Goal: Task Accomplishment & Management: Use online tool/utility

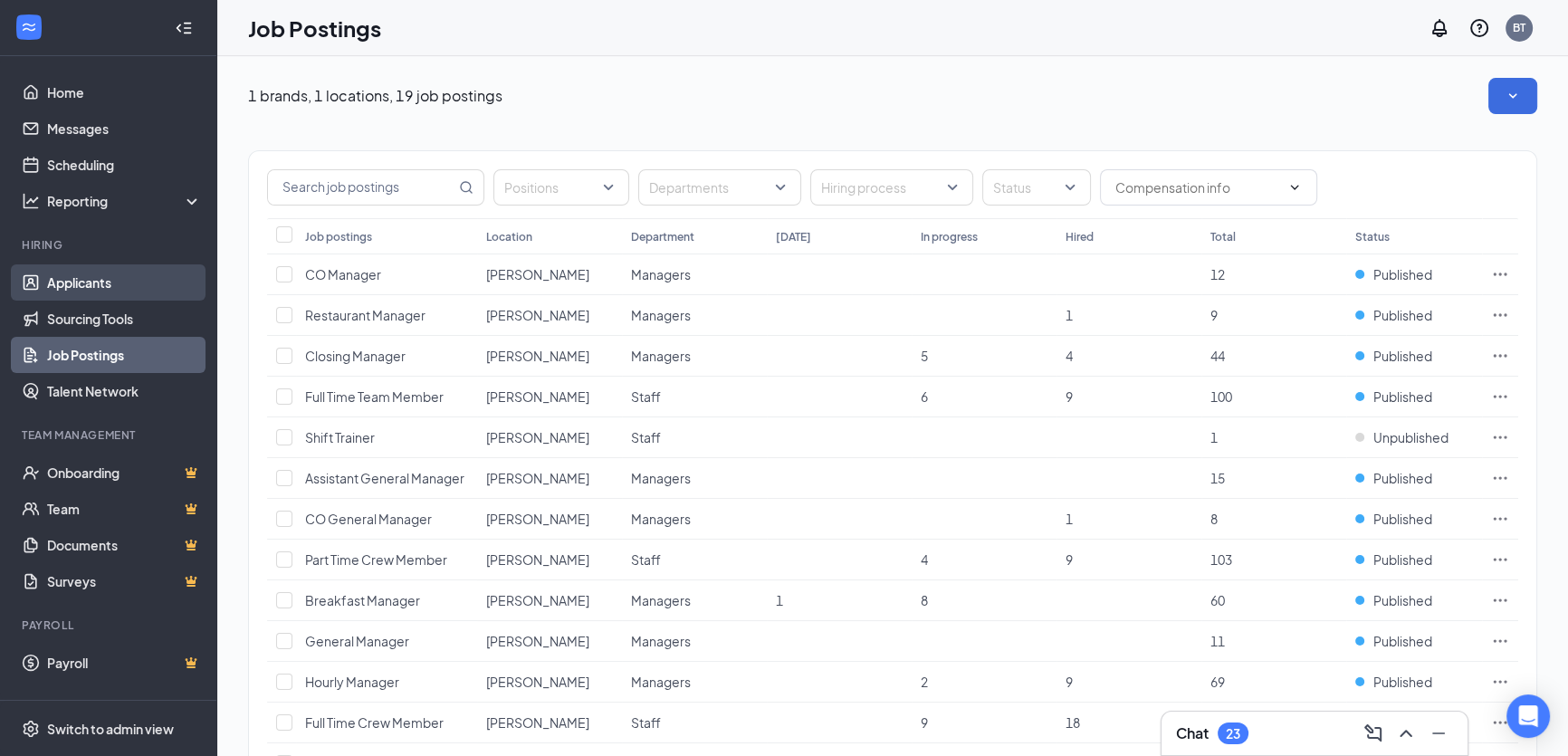
click at [128, 289] on link "Applicants" at bounding box center [124, 282] width 155 height 36
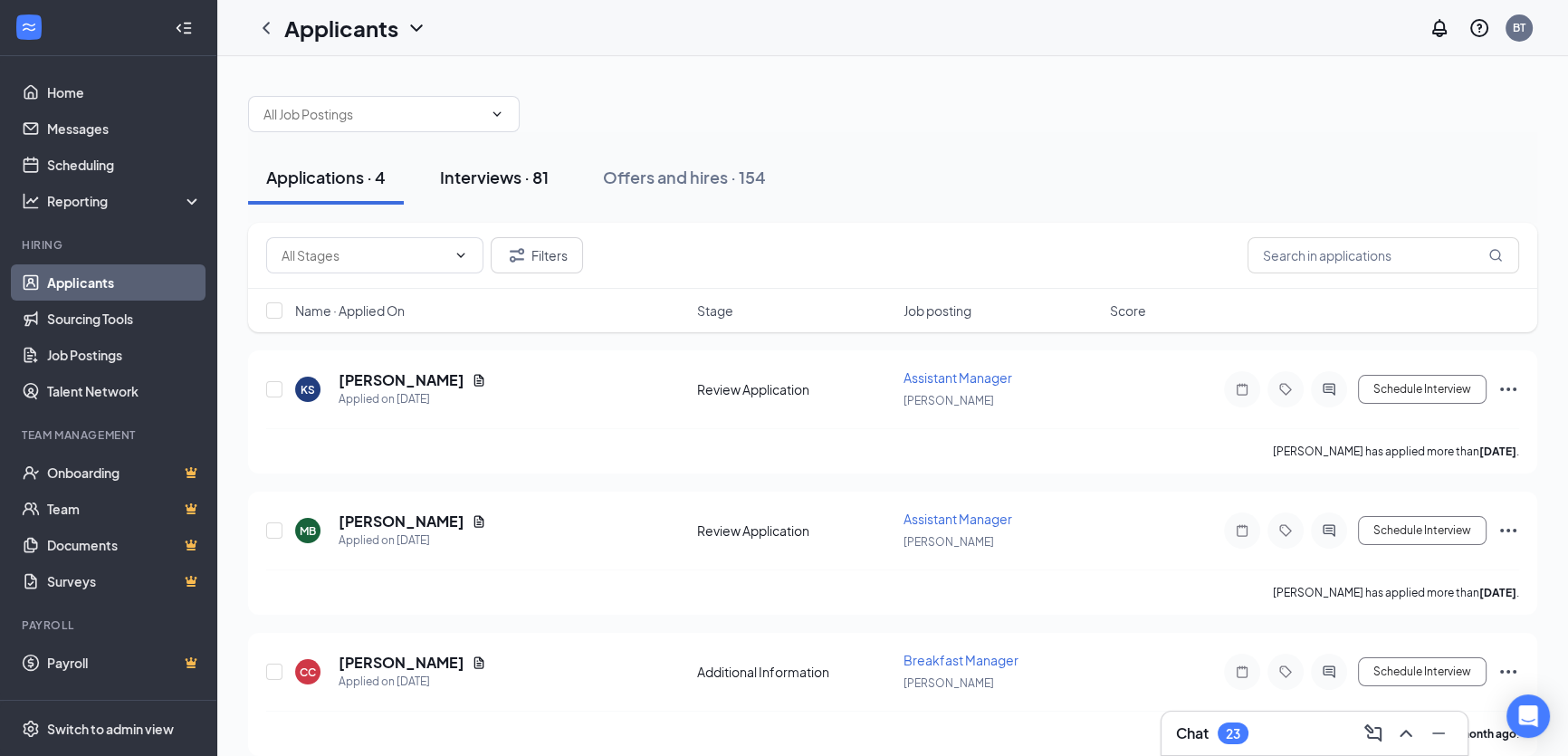
click at [511, 185] on div "Interviews · 81" at bounding box center [494, 177] width 108 height 23
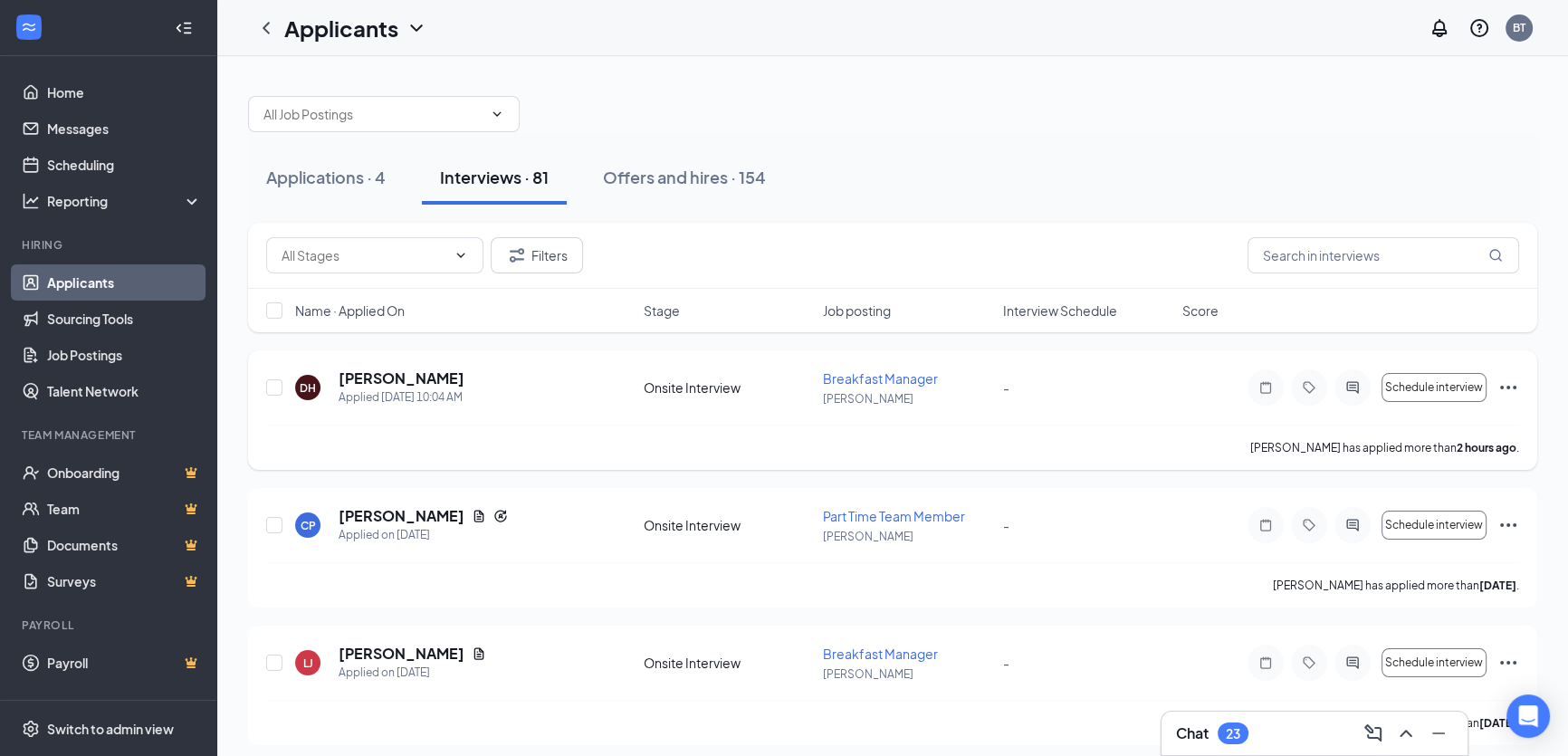
click at [1504, 386] on icon "Ellipses" at bounding box center [1508, 387] width 22 height 22
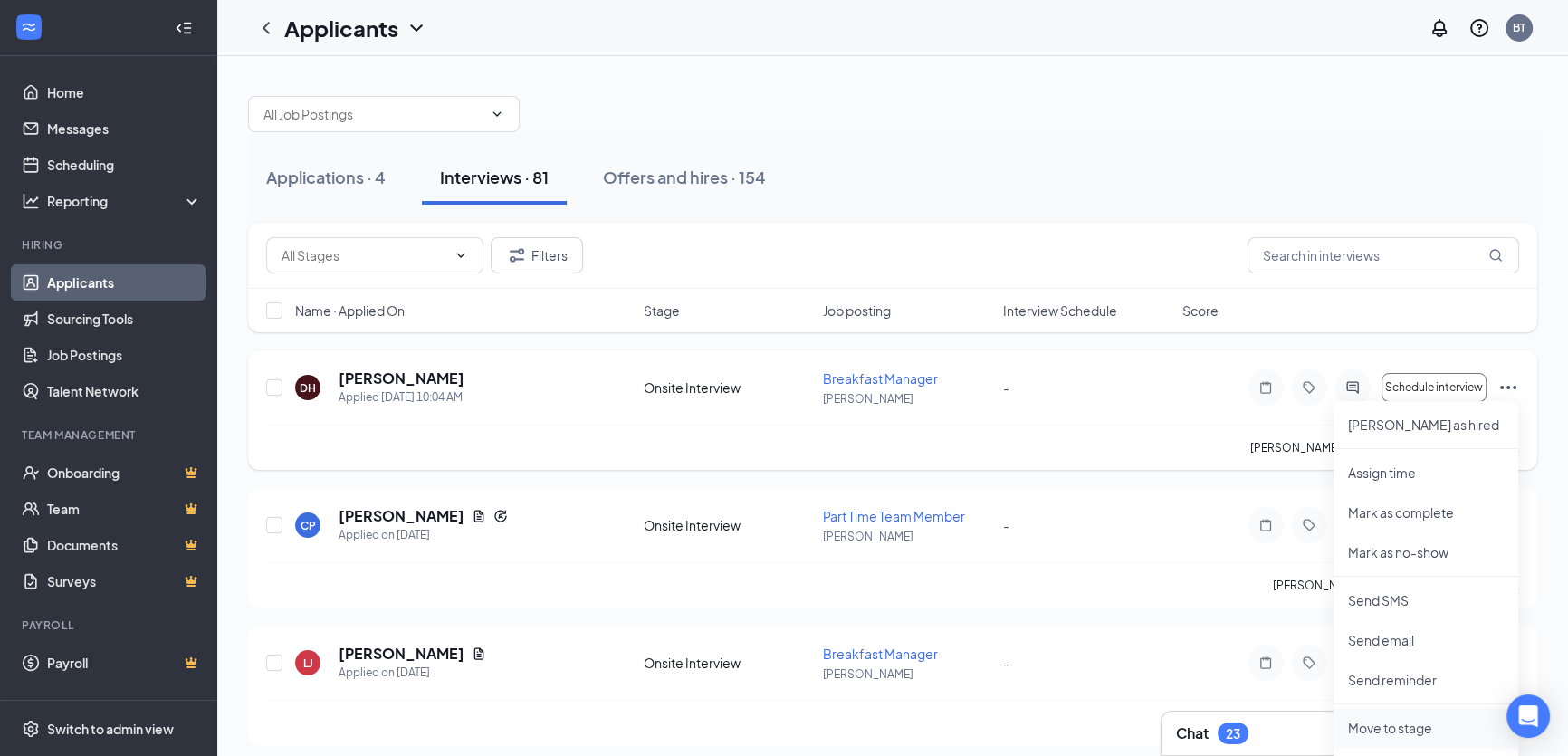
click at [1392, 726] on p "Move to stage" at bounding box center [1425, 727] width 156 height 18
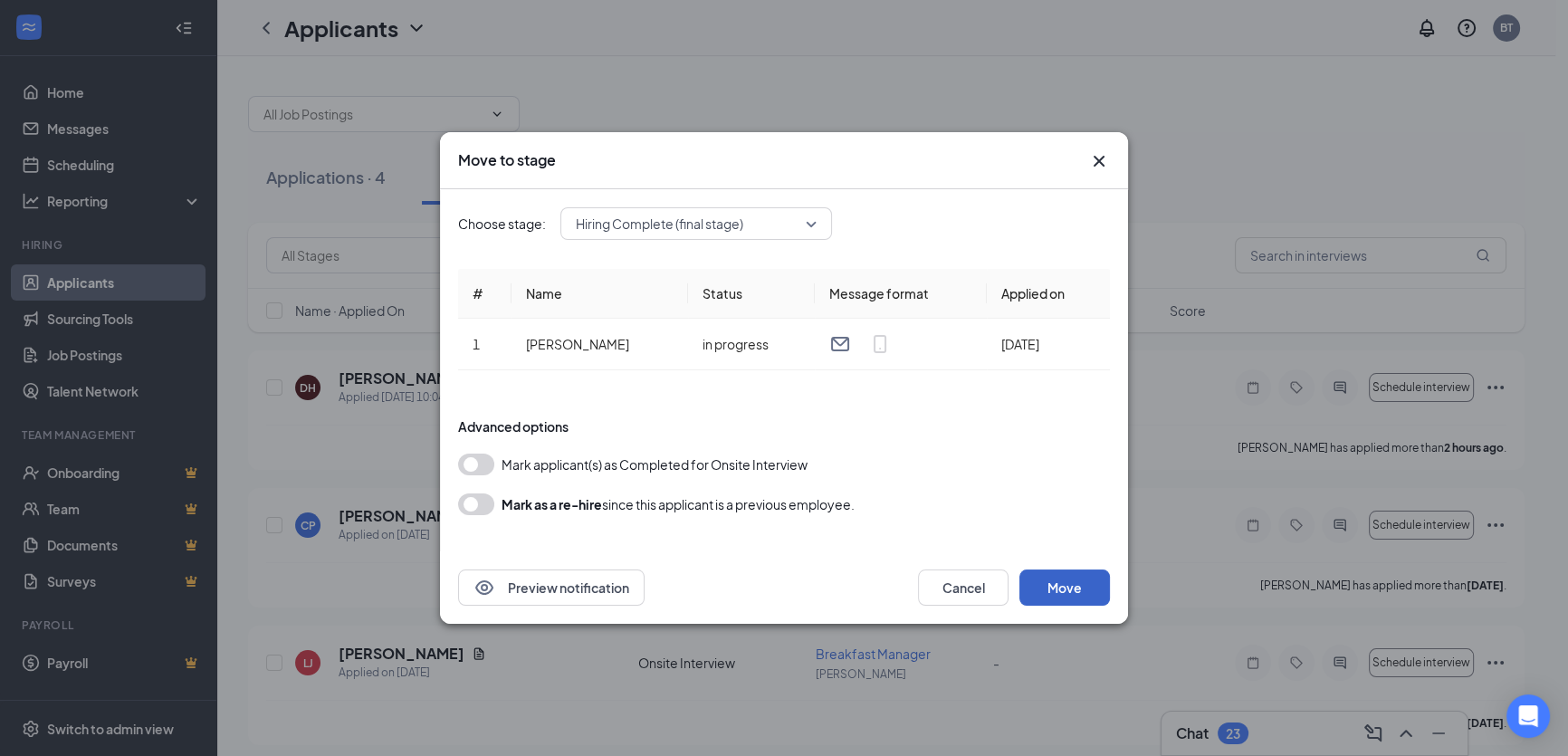
click at [1071, 596] on button "Move" at bounding box center [1064, 587] width 90 height 36
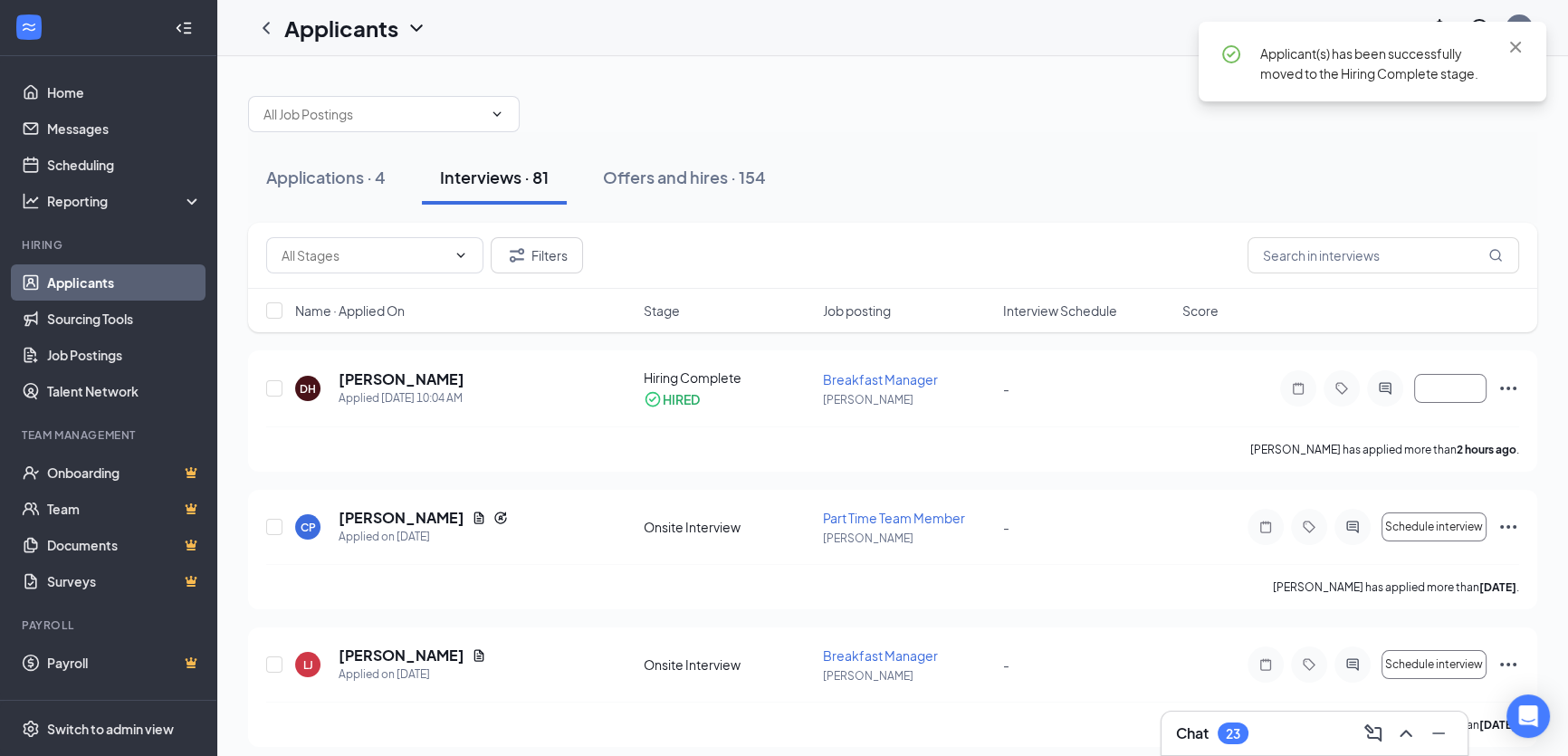
click at [485, 187] on div "Interviews · 81" at bounding box center [494, 177] width 108 height 23
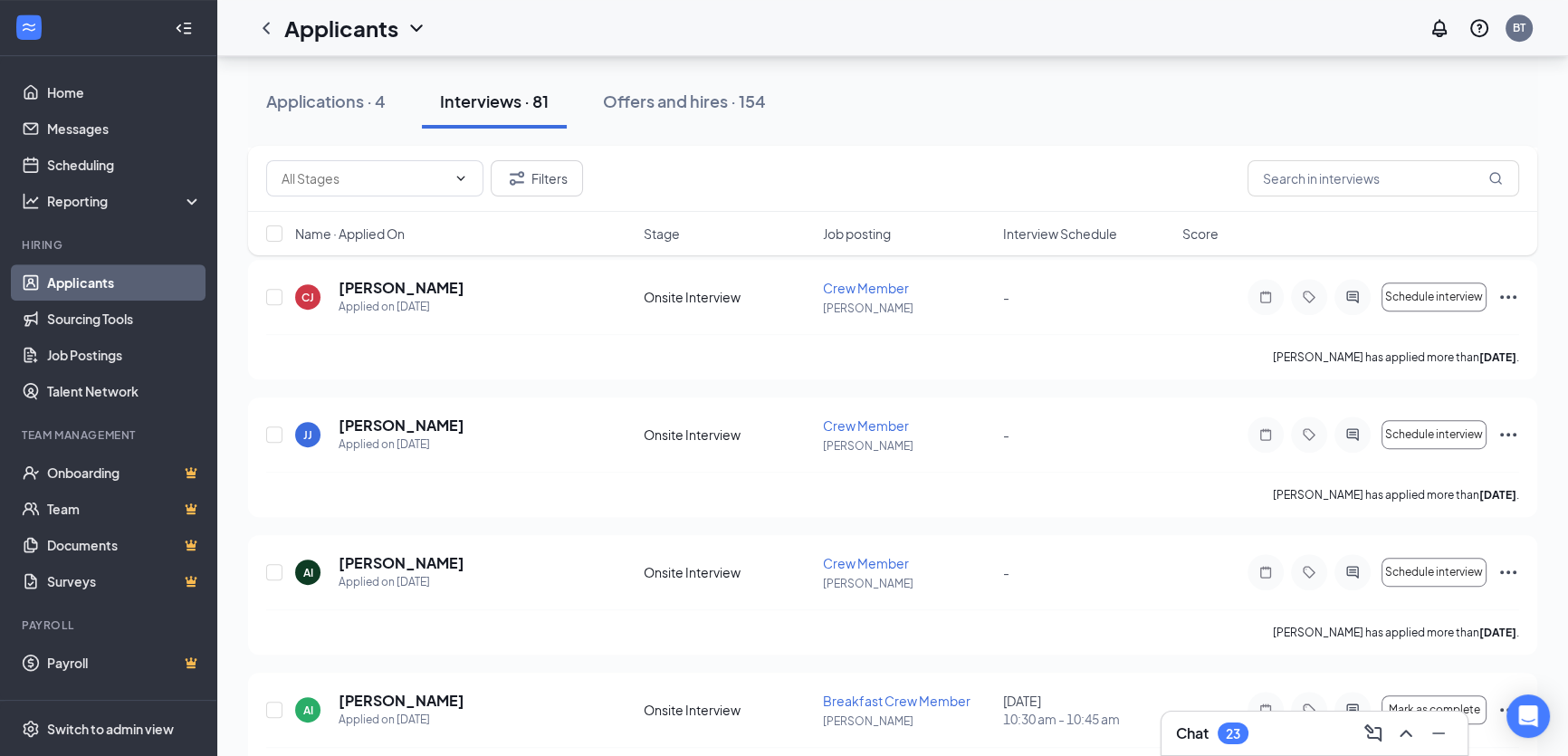
scroll to position [740, 0]
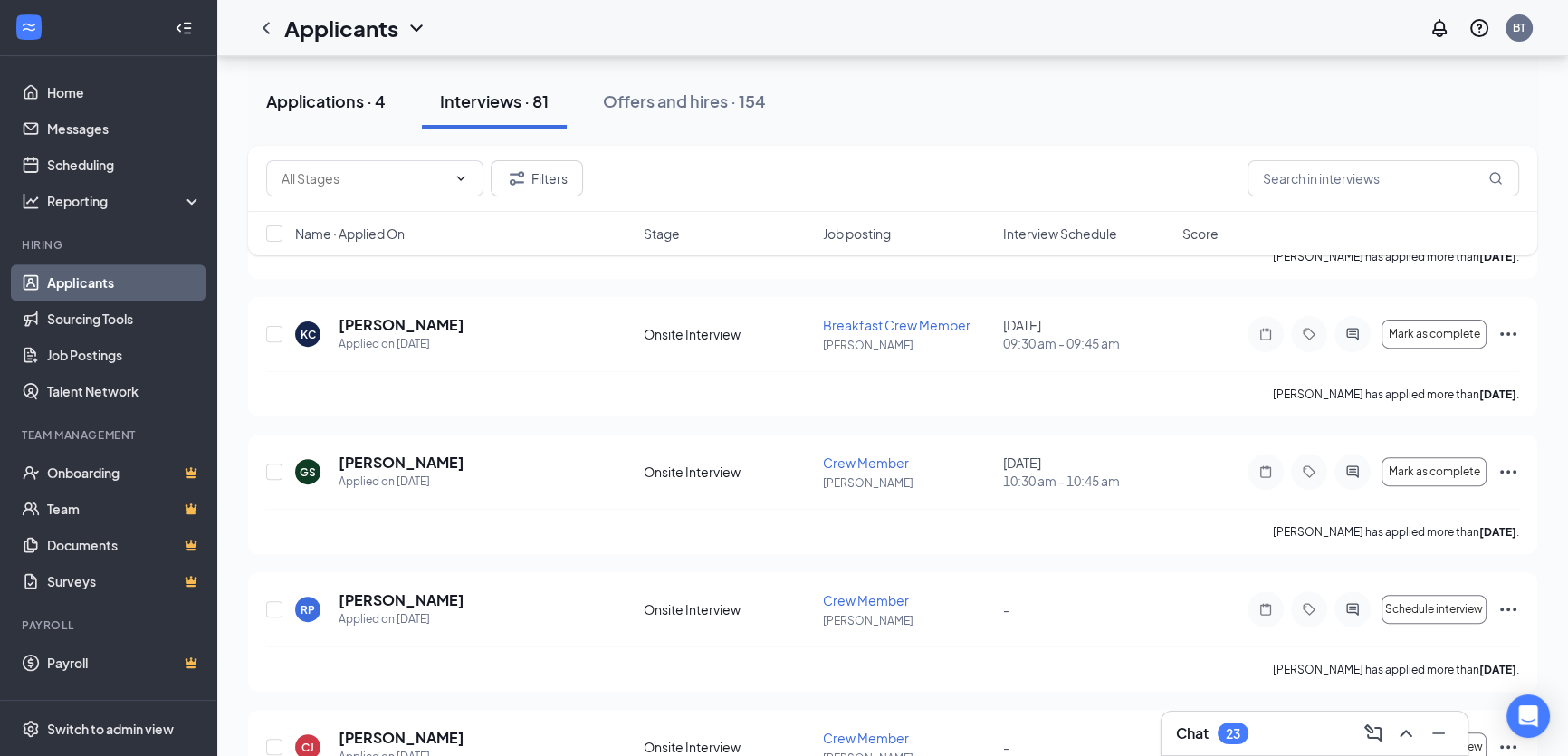
click at [357, 97] on div "Applications · 4" at bounding box center [326, 100] width 119 height 23
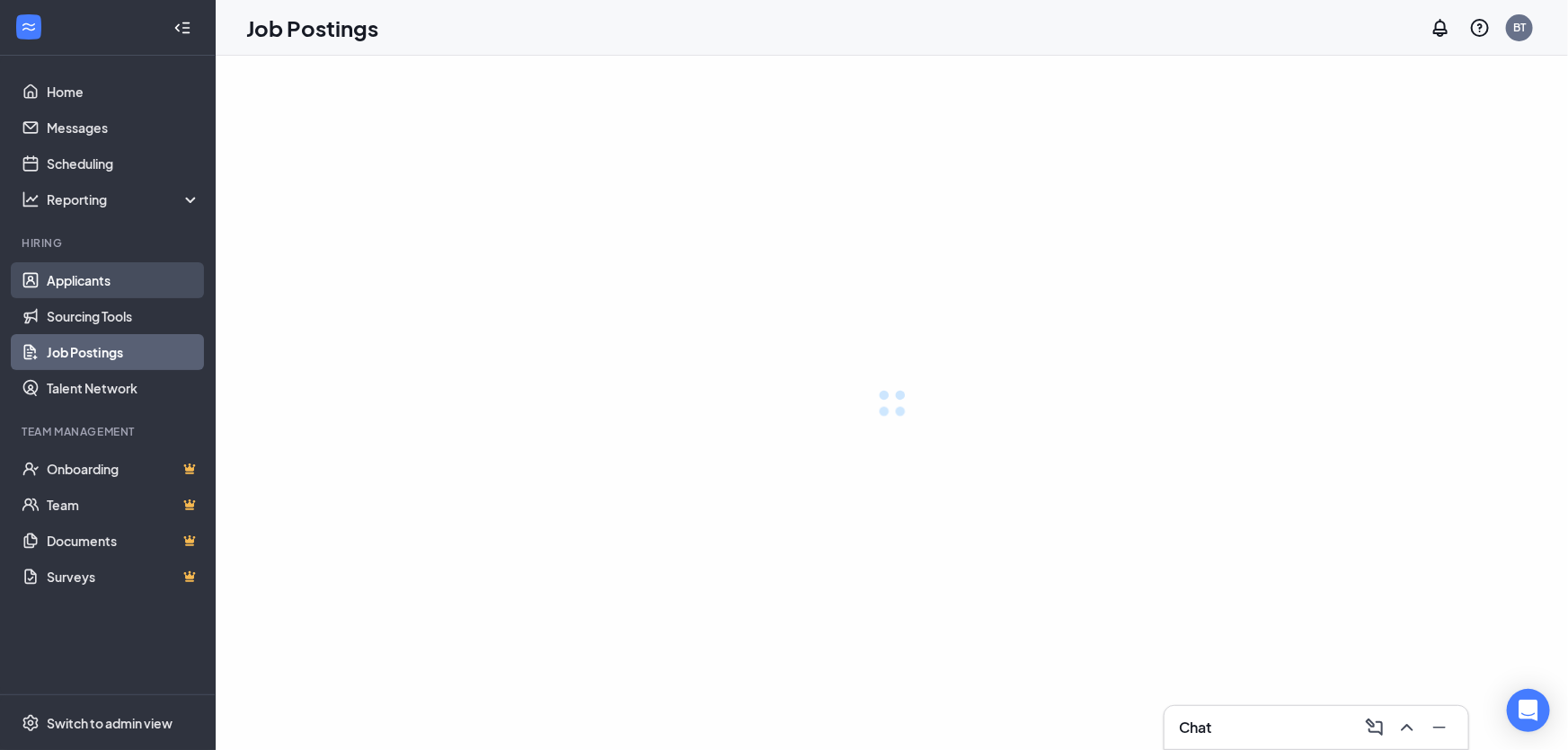
click at [96, 279] on link "Applicants" at bounding box center [123, 280] width 154 height 35
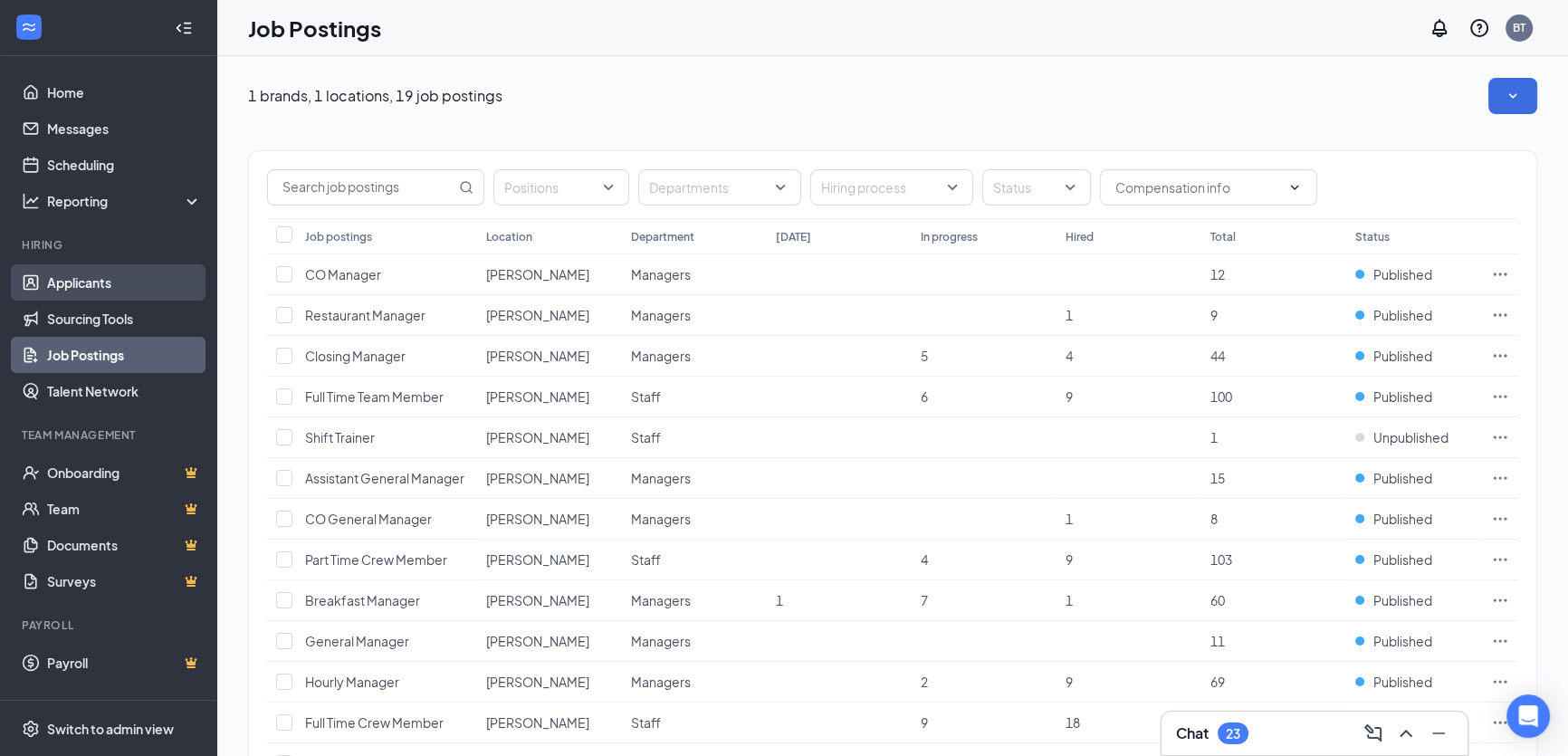
click at [72, 275] on link "Applicants" at bounding box center [124, 282] width 155 height 36
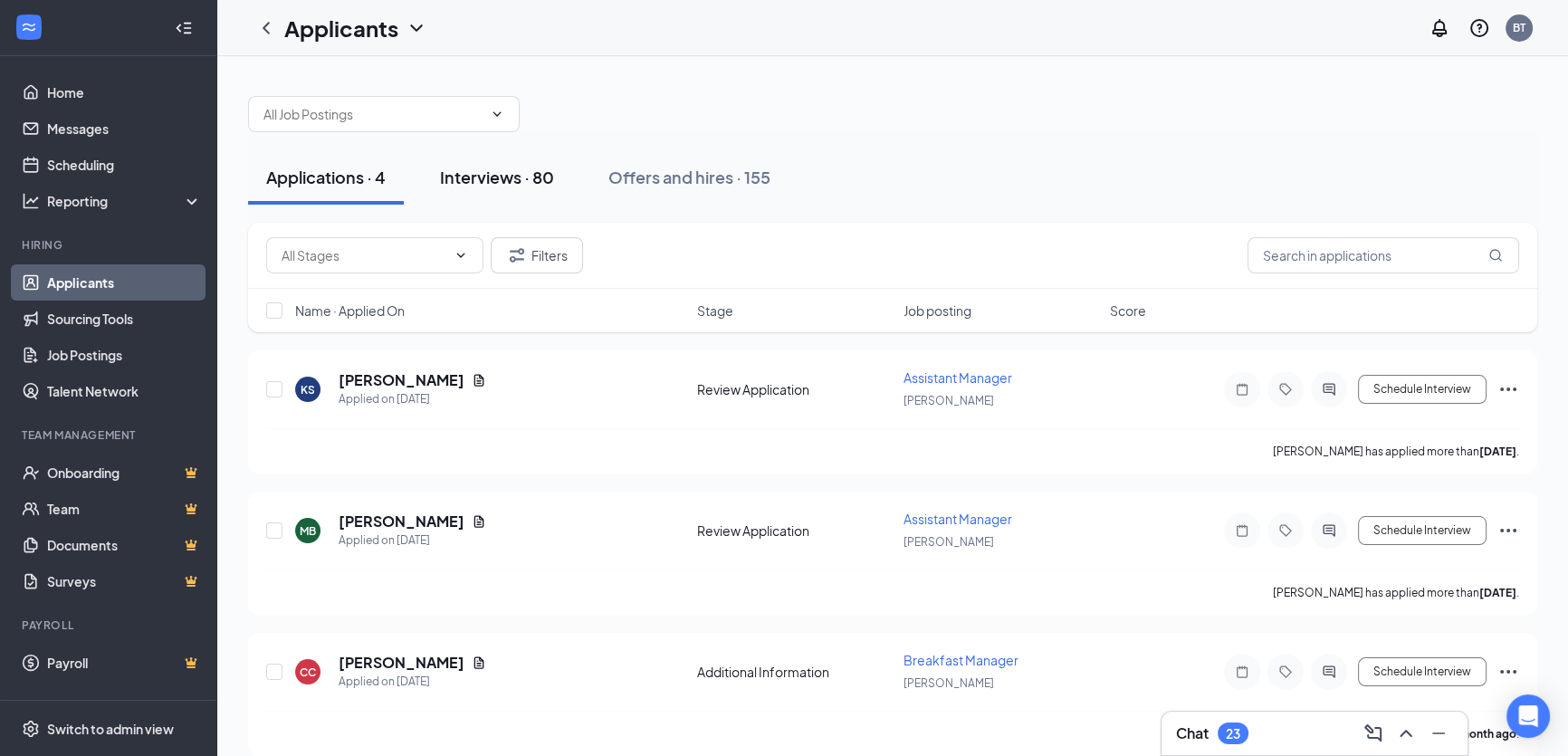
click at [464, 171] on div "Interviews · 80" at bounding box center [497, 177] width 114 height 23
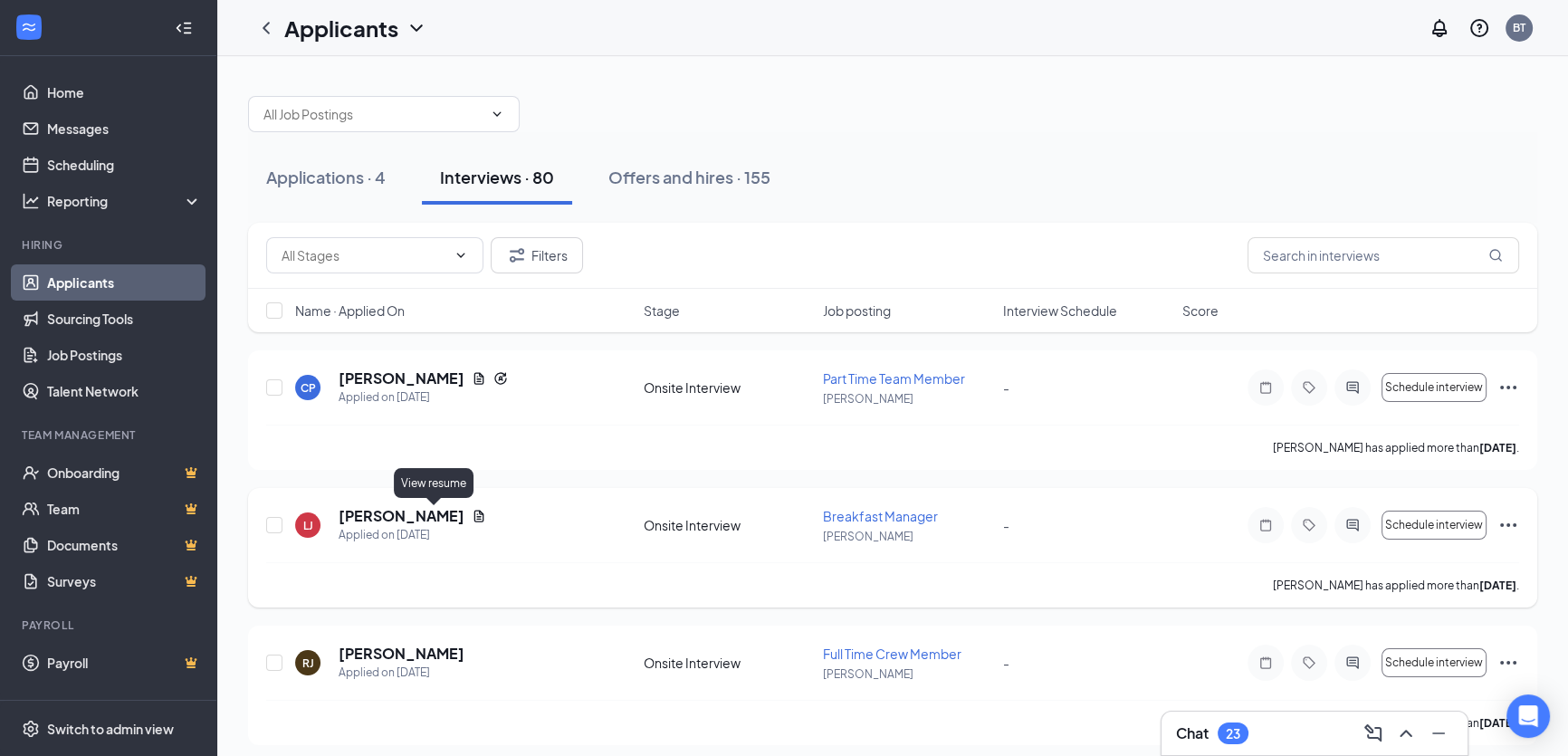
click at [472, 518] on icon "Document" at bounding box center [479, 516] width 15 height 15
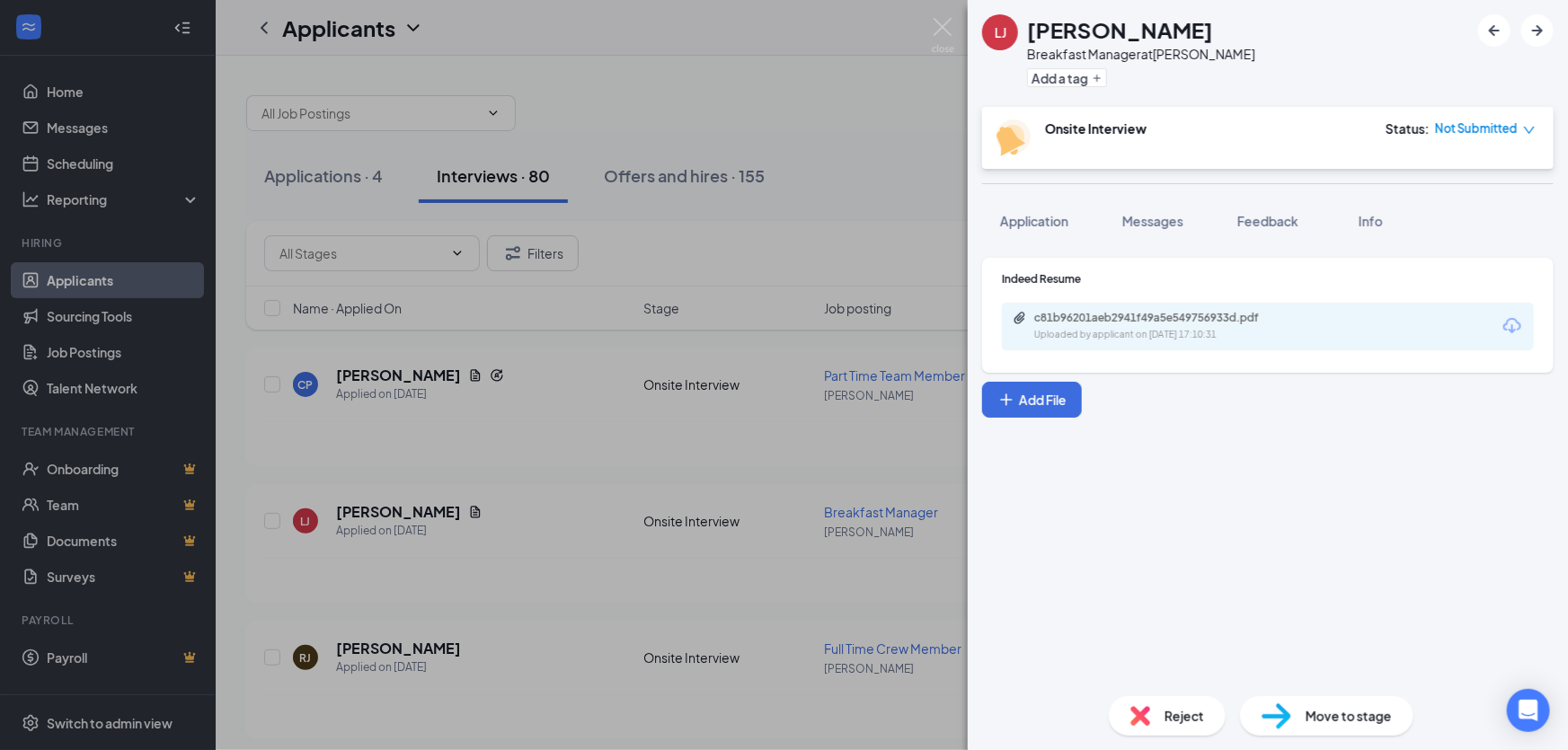
click at [1137, 331] on div "Uploaded by applicant on Aug 24, 2025 at 17:10:31" at bounding box center [1168, 334] width 269 height 15
click at [934, 23] on img at bounding box center [943, 35] width 23 height 35
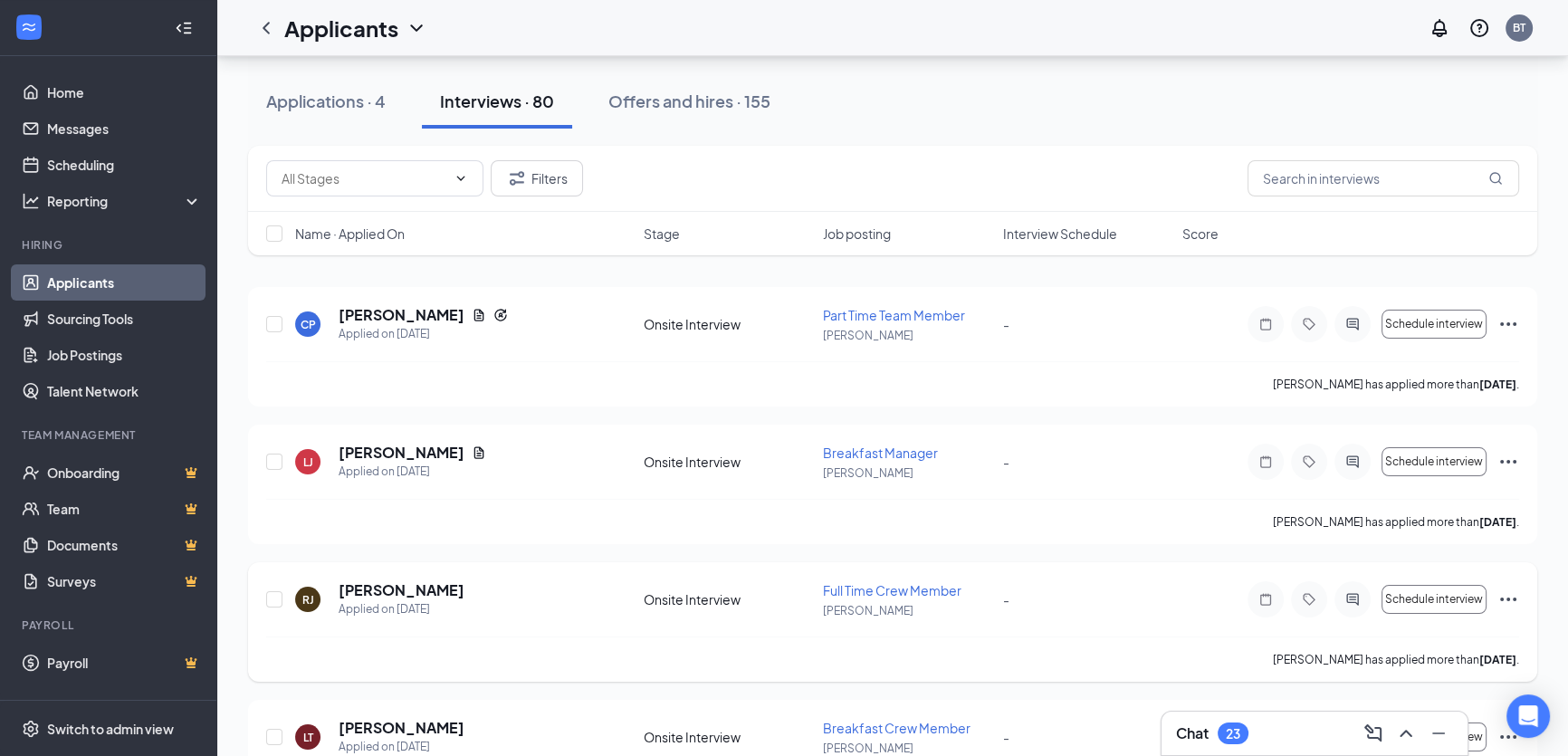
scroll to position [246, 0]
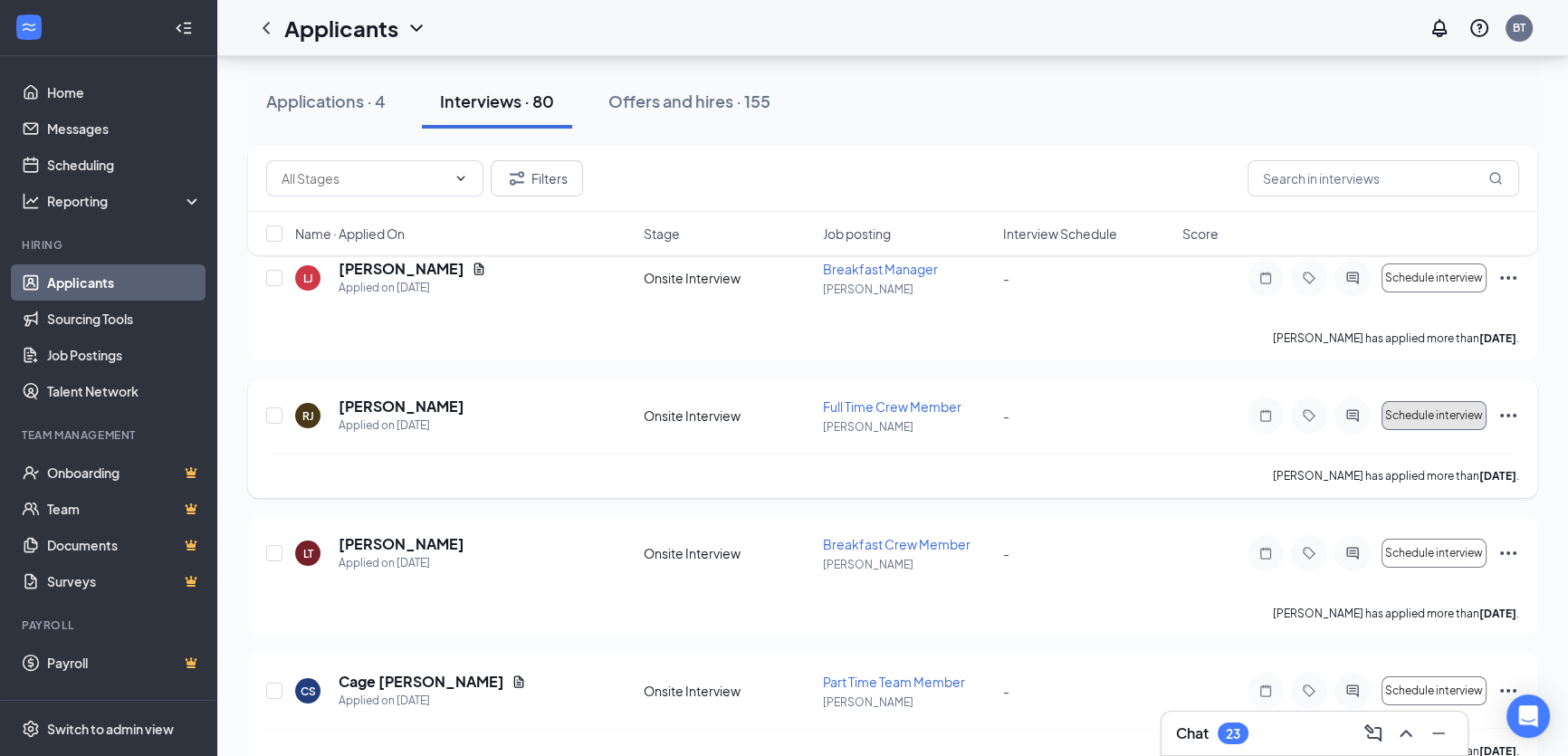
click at [1417, 427] on button "Schedule interview" at bounding box center [1434, 415] width 105 height 29
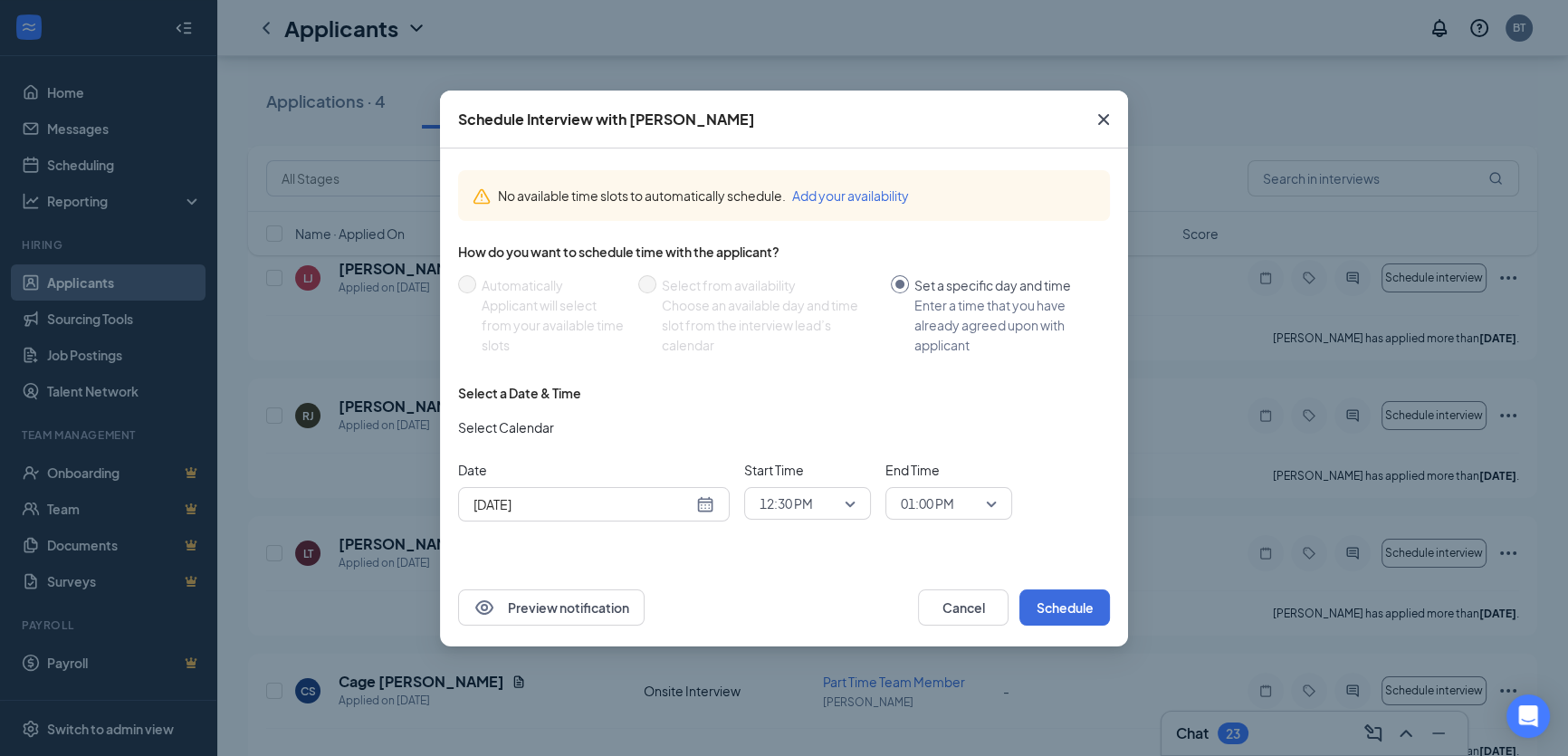
click at [707, 512] on div "Aug 26, 2025" at bounding box center [593, 504] width 240 height 20
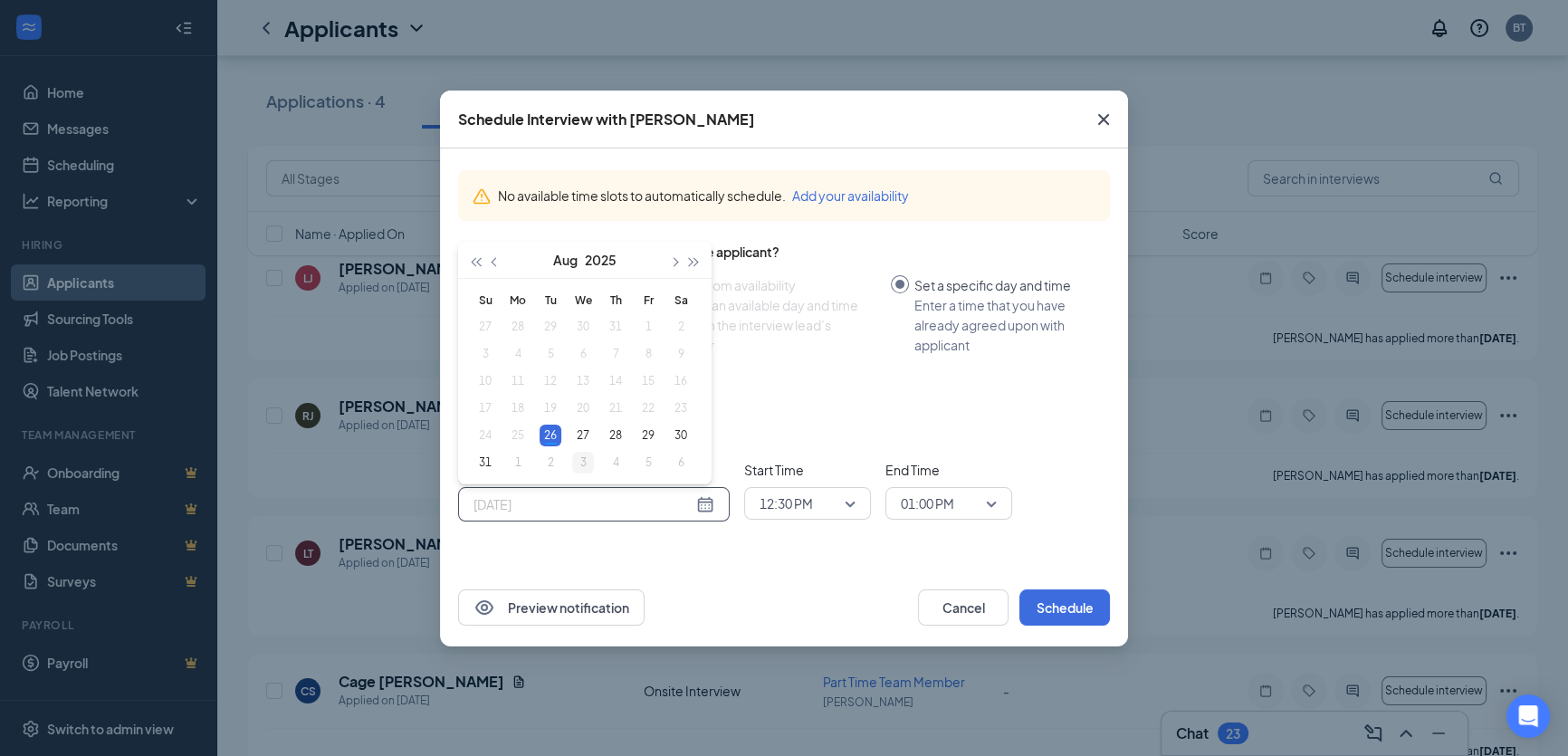
type input "Sep 3, 2025"
click at [587, 462] on div "3" at bounding box center [583, 463] width 22 height 22
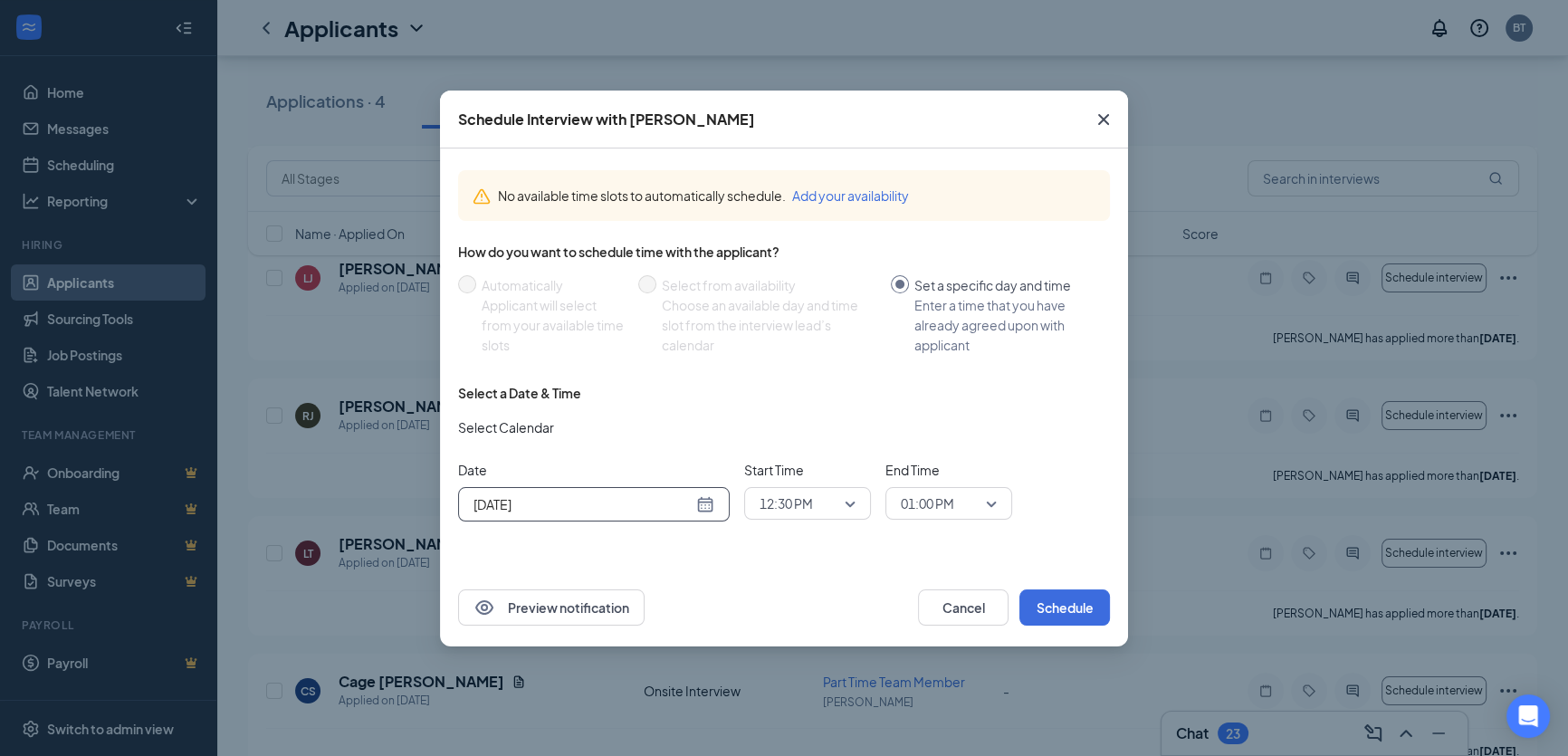
click at [838, 500] on span "12:30 PM" at bounding box center [799, 503] width 79 height 27
click at [785, 284] on span "09:30 AM" at bounding box center [785, 284] width 54 height 20
click at [970, 505] on span "01:00 PM" at bounding box center [940, 503] width 79 height 27
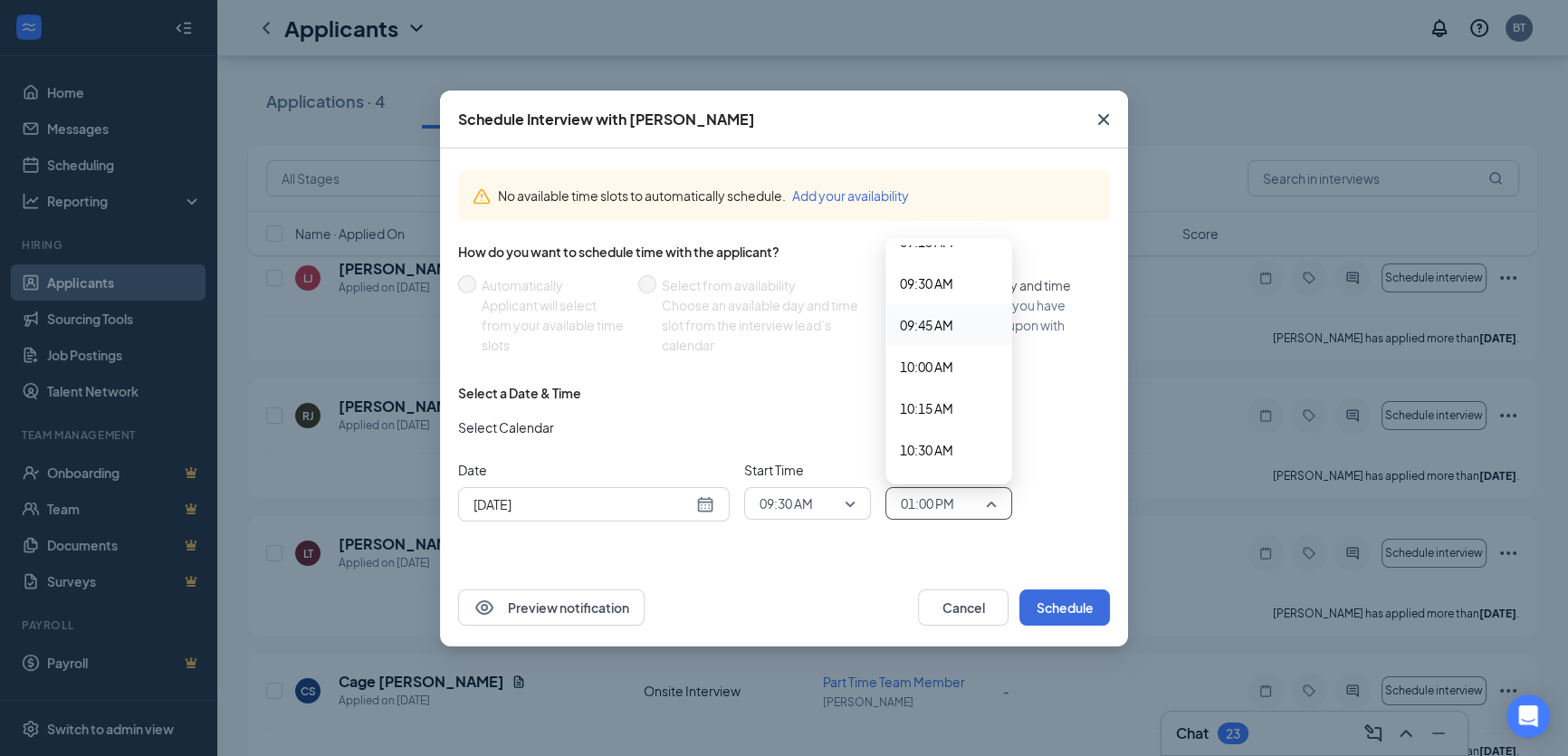
click at [940, 326] on span "09:45 AM" at bounding box center [926, 325] width 54 height 20
click at [1068, 606] on button "Schedule" at bounding box center [1064, 607] width 90 height 36
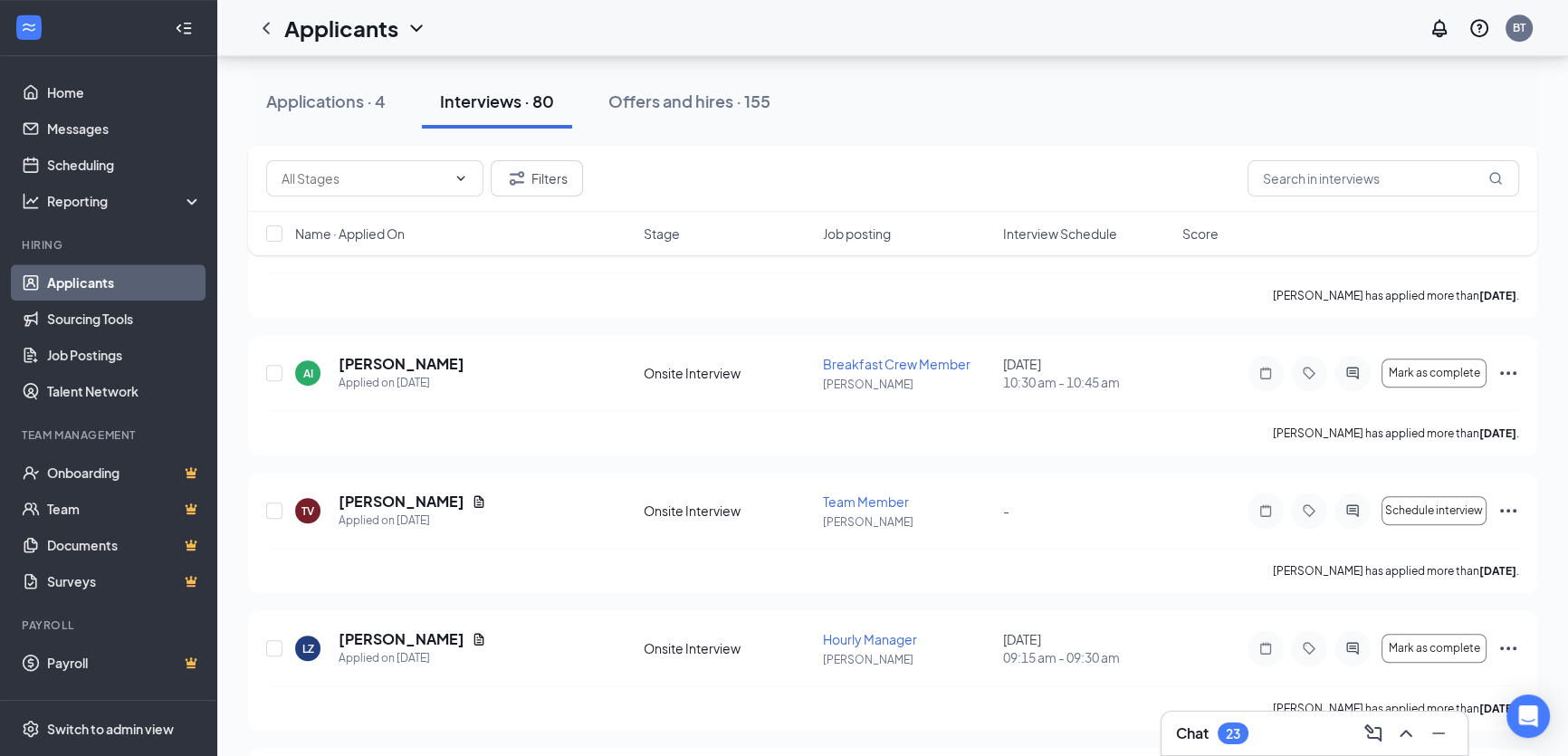
scroll to position [1398, 0]
